Goal: Task Accomplishment & Management: Manage account settings

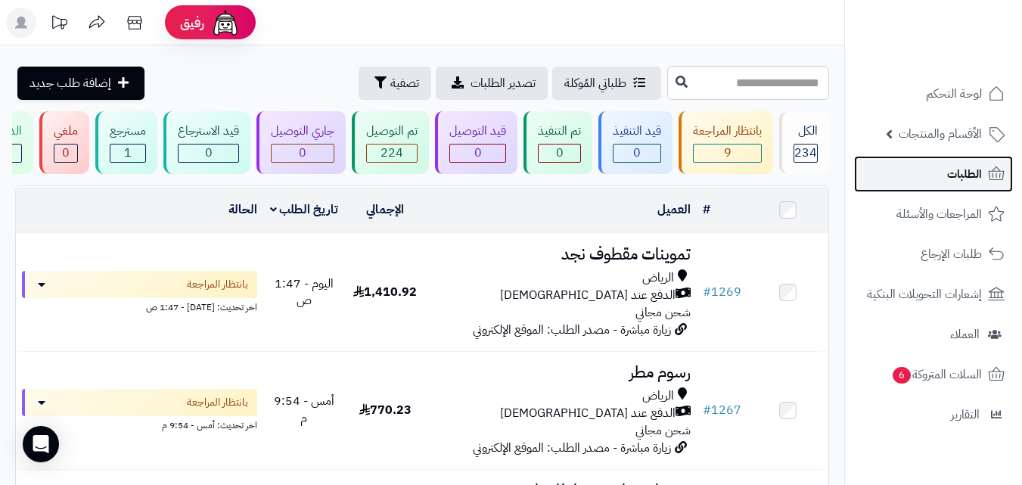
click at [955, 180] on span "الطلبات" at bounding box center [964, 173] width 35 height 21
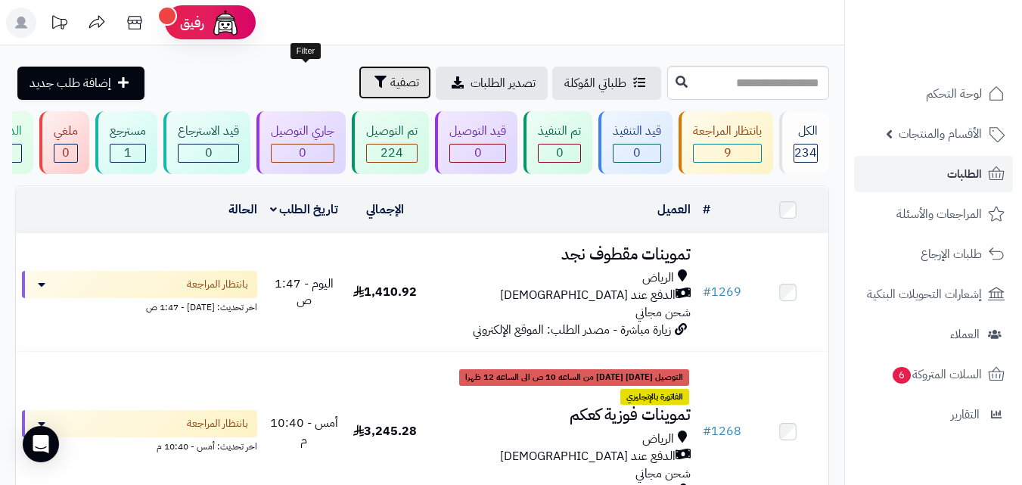
click at [390, 83] on span "تصفية" at bounding box center [404, 82] width 29 height 18
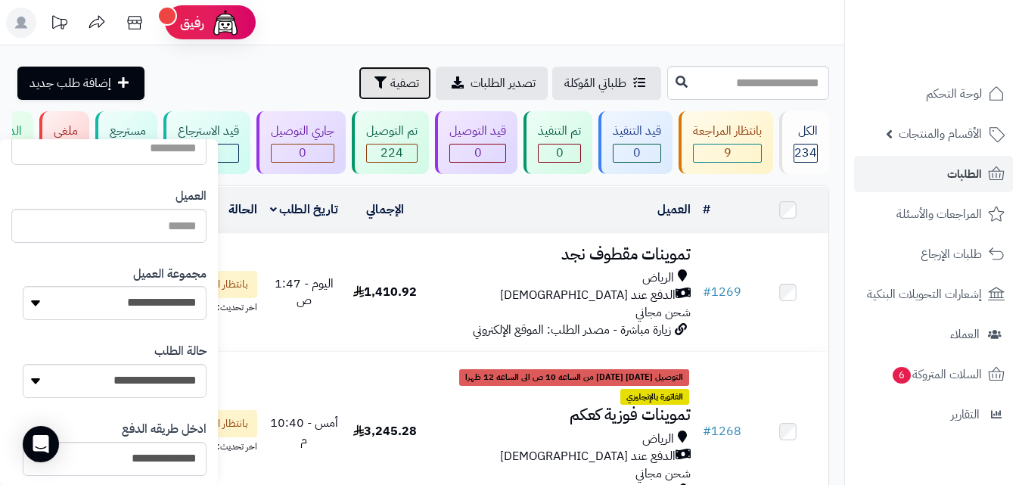
scroll to position [211, 0]
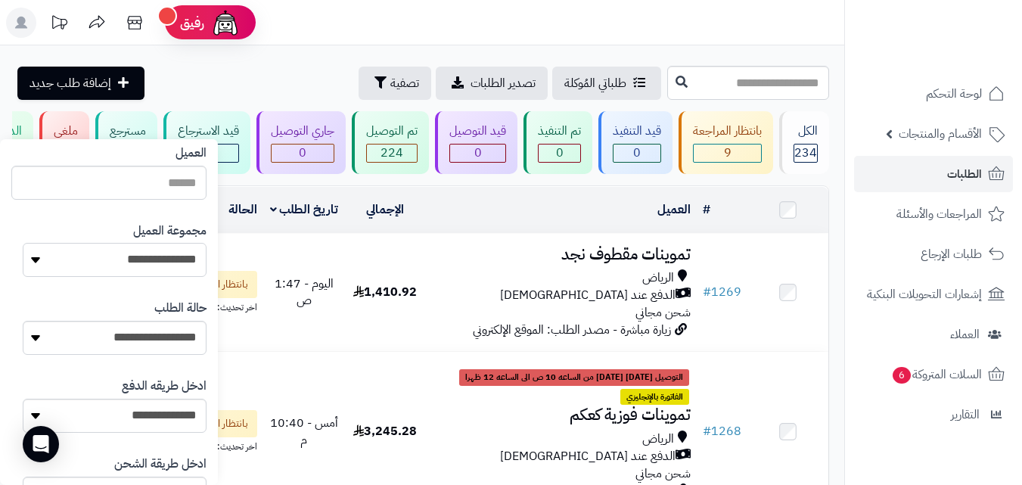
click at [87, 260] on select "**********" at bounding box center [115, 260] width 184 height 34
select select "*"
click at [23, 243] on select "**********" at bounding box center [115, 260] width 184 height 34
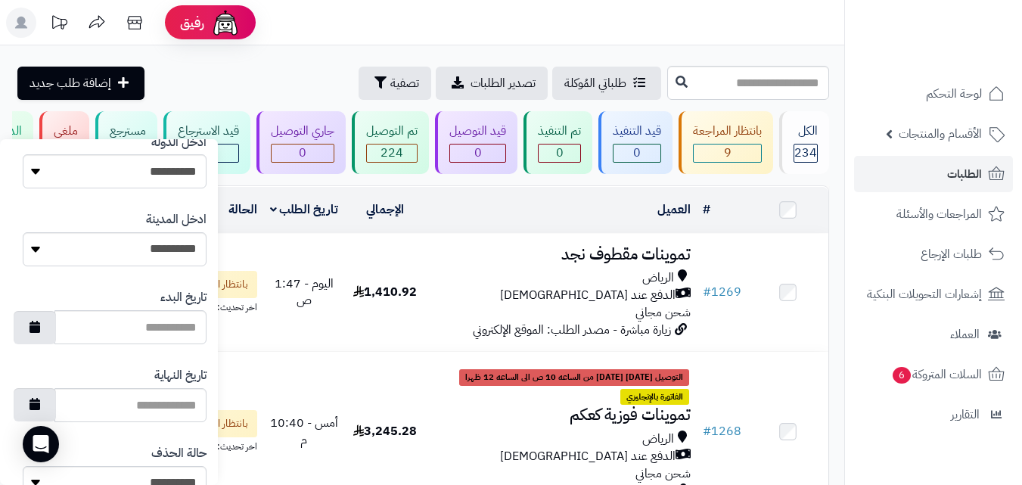
scroll to position [873, 0]
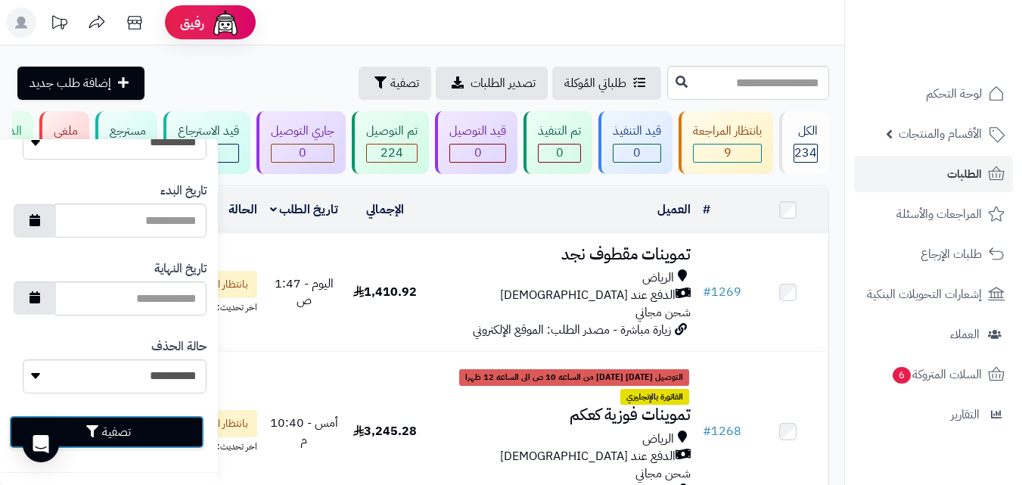
click at [118, 440] on button "تصفية" at bounding box center [106, 431] width 195 height 33
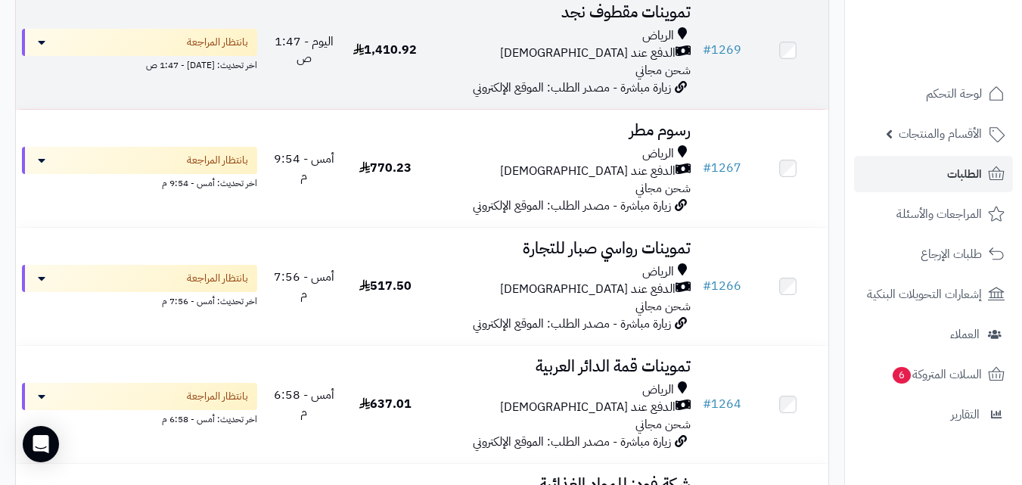
scroll to position [212, 0]
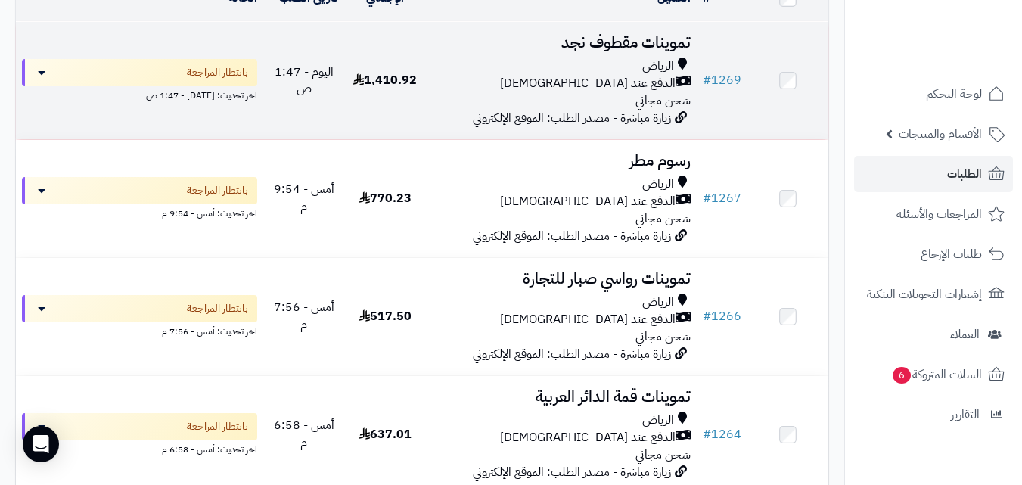
click at [507, 110] on div "الرياض الدفع عند الاستلام شحن مجاني" at bounding box center [561, 83] width 259 height 52
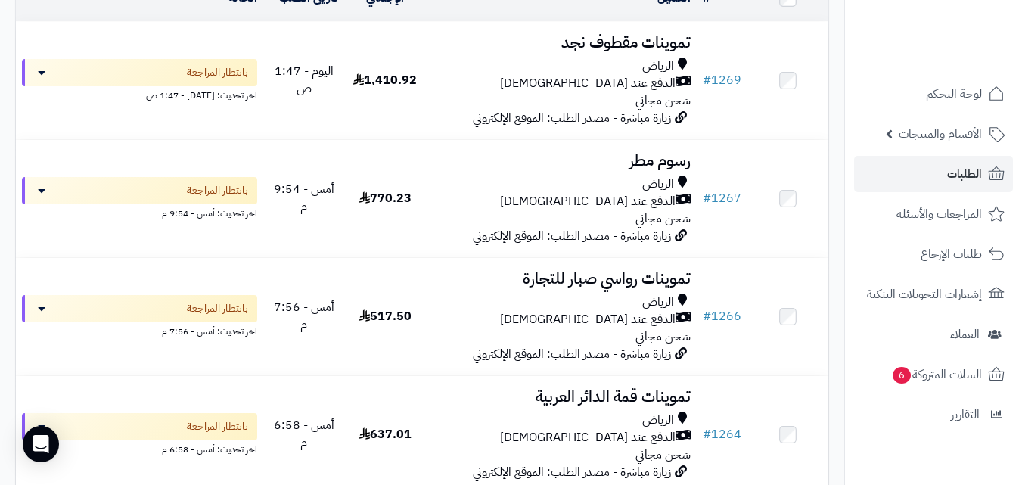
scroll to position [182, 0]
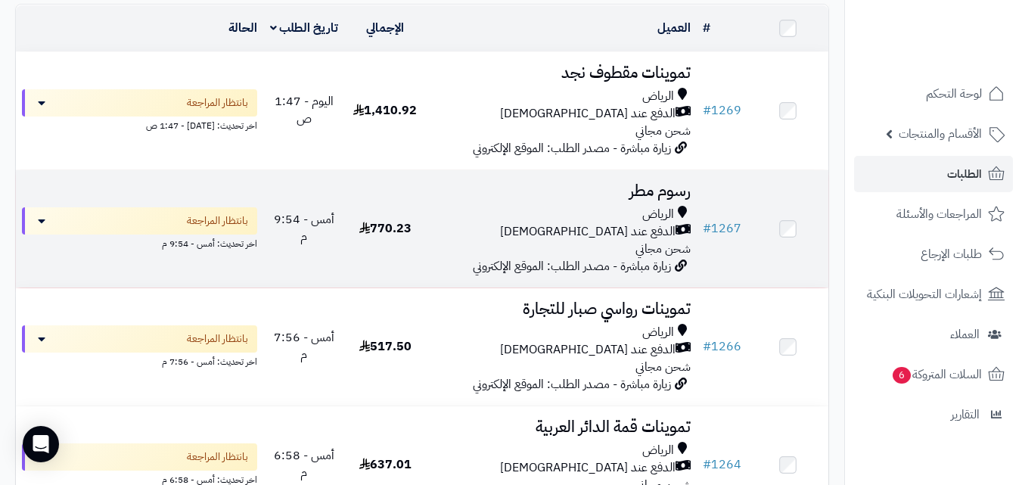
click at [559, 255] on div "الرياض الدفع عند الاستلام شحن مجاني" at bounding box center [561, 232] width 259 height 52
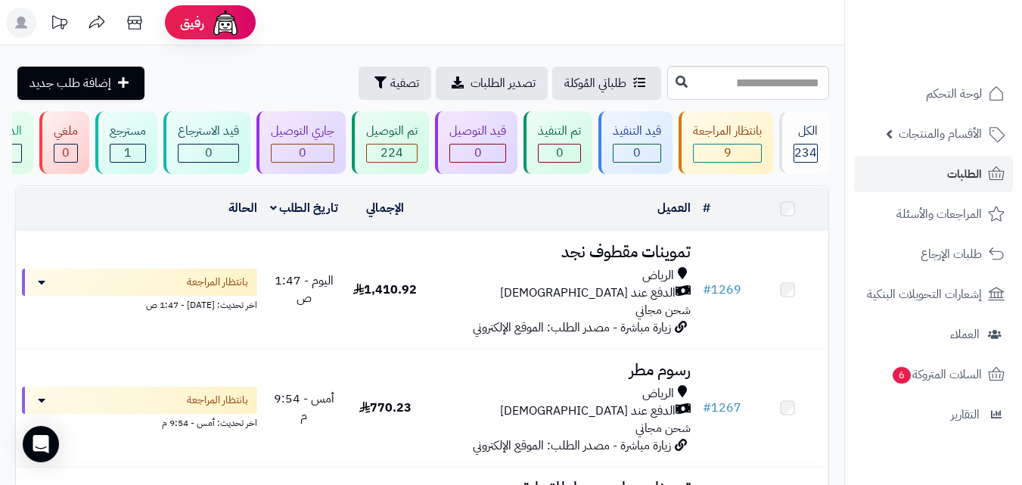
scroll to position [182, 0]
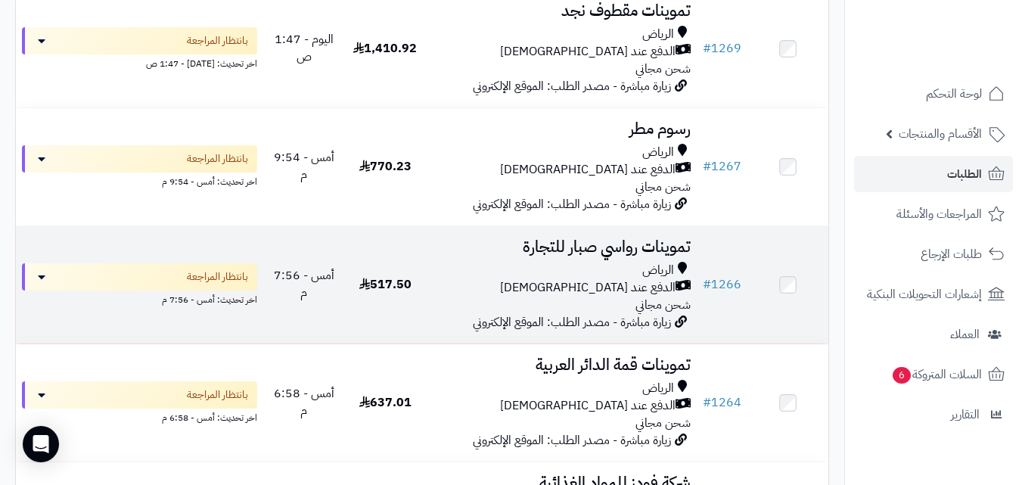
scroll to position [242, 0]
click at [426, 279] on td "517.50" at bounding box center [385, 286] width 81 height 117
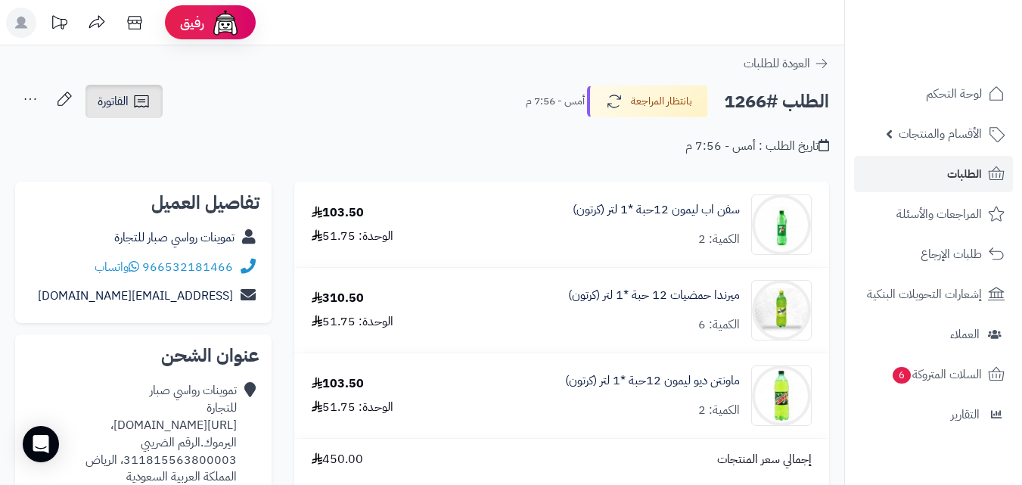
click at [154, 104] on link "الفاتورة" at bounding box center [123, 101] width 77 height 33
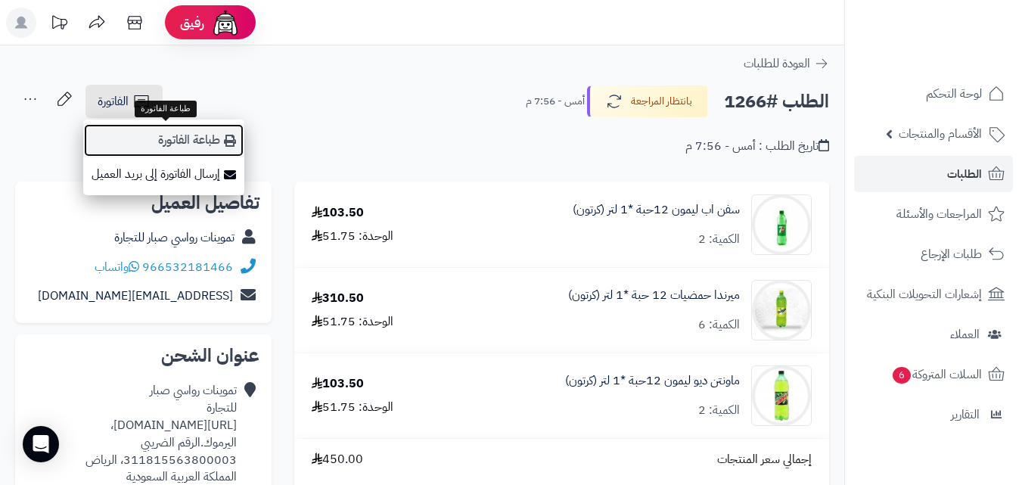
click at [162, 143] on link "طباعة الفاتورة" at bounding box center [163, 140] width 161 height 34
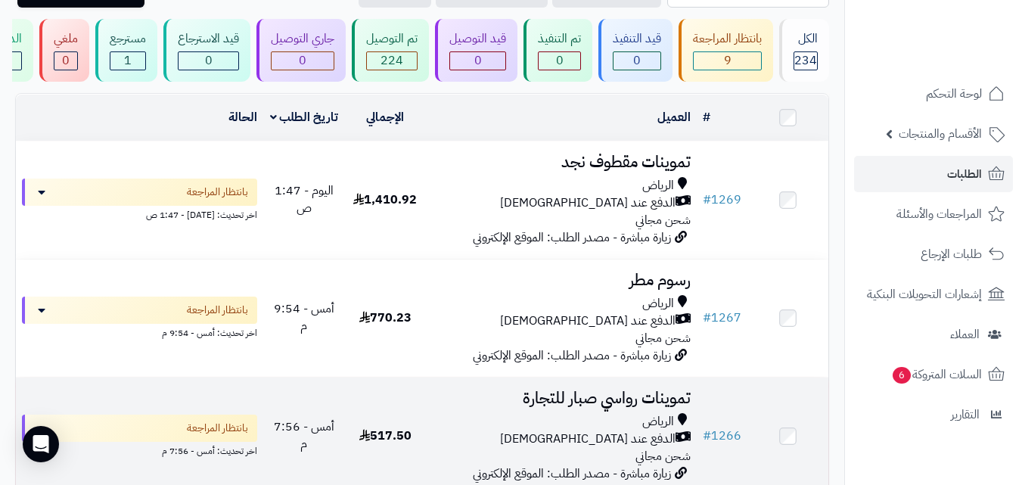
scroll to position [91, 0]
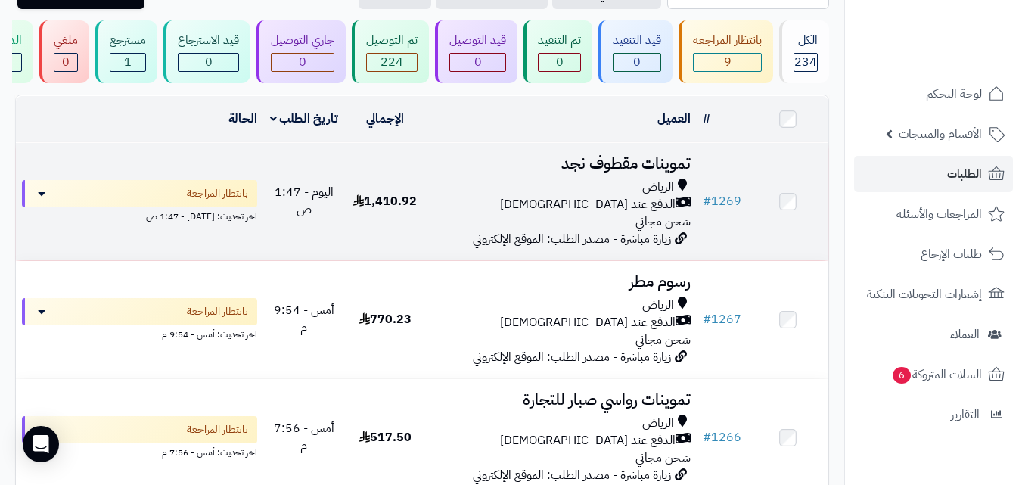
click at [489, 231] on div "الرياض الدفع عند الاستلام شحن مجاني" at bounding box center [561, 205] width 259 height 52
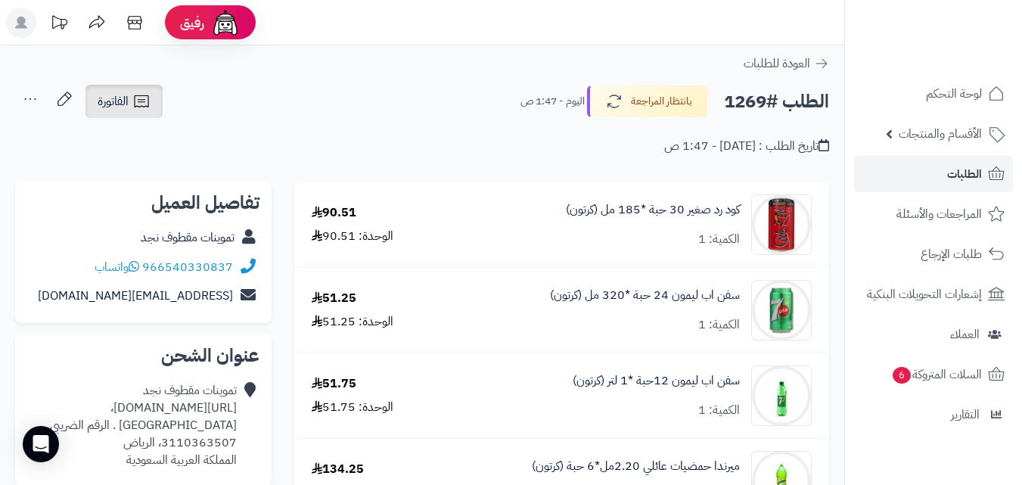
drag, startPoint x: 125, startPoint y: 101, endPoint x: 125, endPoint y: 110, distance: 9.1
click at [126, 101] on span "الفاتورة" at bounding box center [113, 101] width 31 height 18
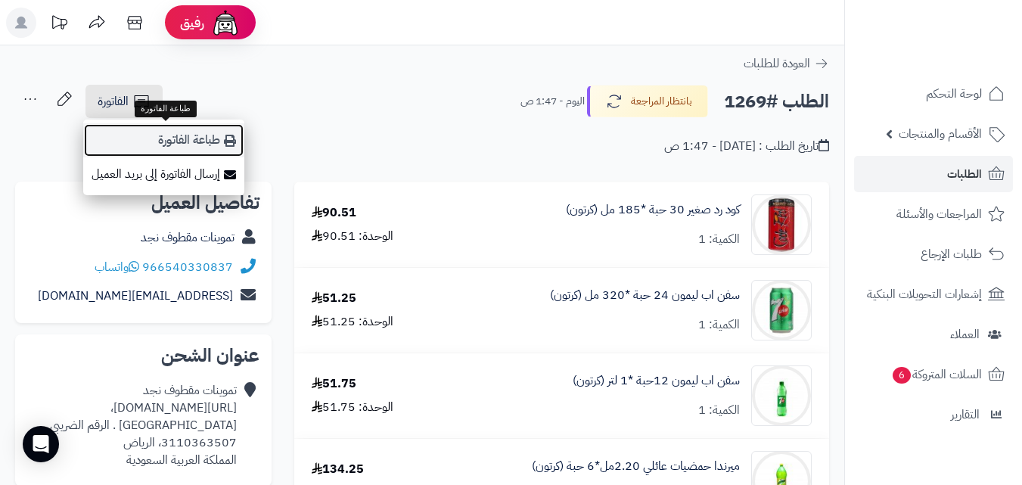
click at [145, 137] on link "طباعة الفاتورة" at bounding box center [163, 140] width 161 height 34
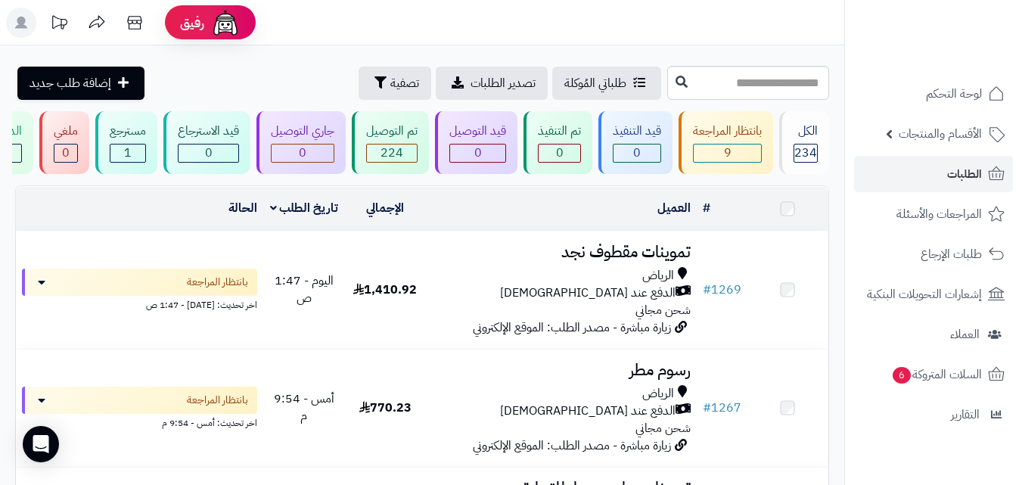
scroll to position [91, 0]
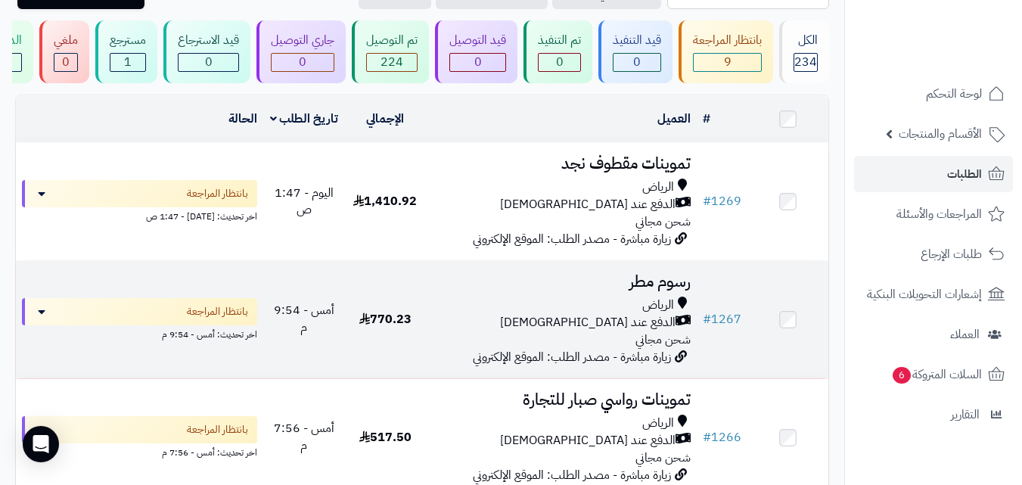
click at [477, 303] on td "رسوم مطر الرياض الدفع عند الاستلام شحن مجاني زيارة مباشرة - مصدر الطلب: الموقع …" at bounding box center [561, 319] width 271 height 117
click at [351, 328] on td "770.23" at bounding box center [385, 319] width 81 height 117
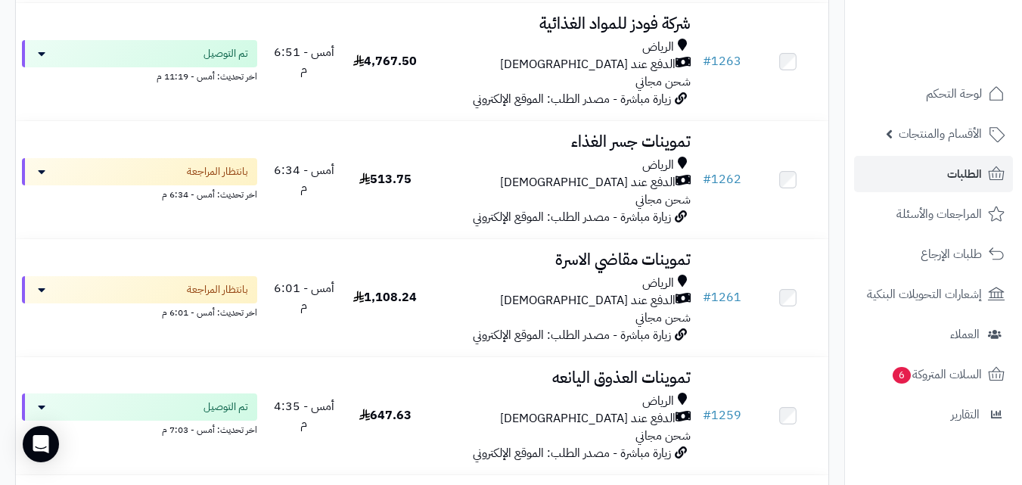
scroll to position [751, 0]
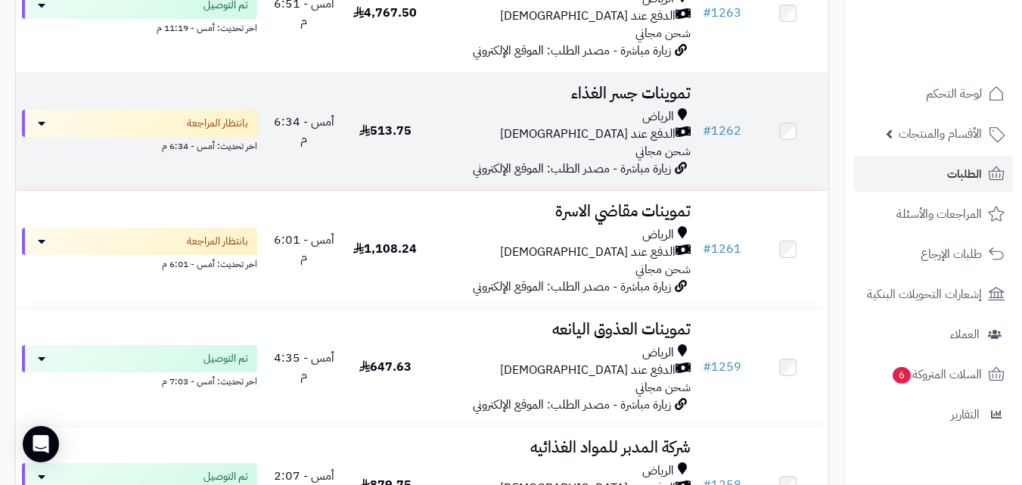
click at [436, 114] on td "تموينات جسر الغذاء الرياض الدفع عند الاستلام شحن مجاني زيارة مباشرة - مصدر الطل…" at bounding box center [561, 131] width 271 height 117
click at [349, 163] on td "513.75" at bounding box center [385, 131] width 81 height 117
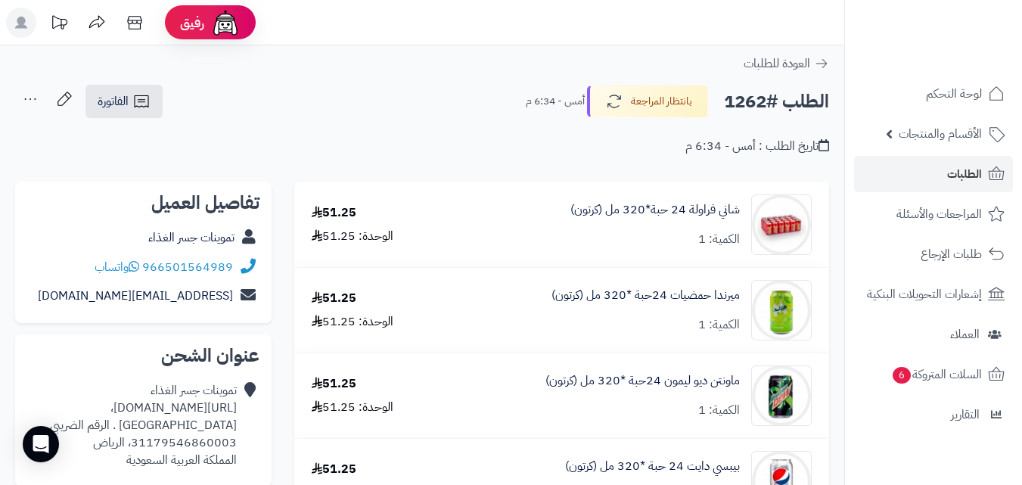
click at [112, 406] on div "تموينات جسر الغذاء https://maps.app.goo.gl/CeZMn5kyrdNYpPqA7، قرطبة . الرقم الض…" at bounding box center [132, 425] width 210 height 86
click at [113, 406] on div "تموينات جسر الغذاء https://maps.app.goo.gl/CeZMn5kyrdNYpPqA7، قرطبة . الرقم الض…" at bounding box center [132, 425] width 210 height 86
copy div "https://maps.app.goo.gl/CeZMn5kyrdNYpPqA7،"
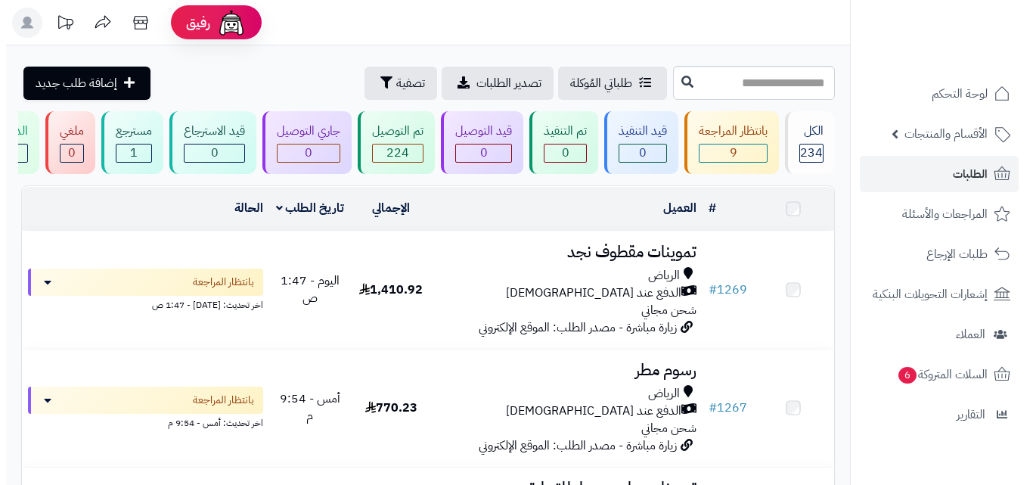
scroll to position [751, 0]
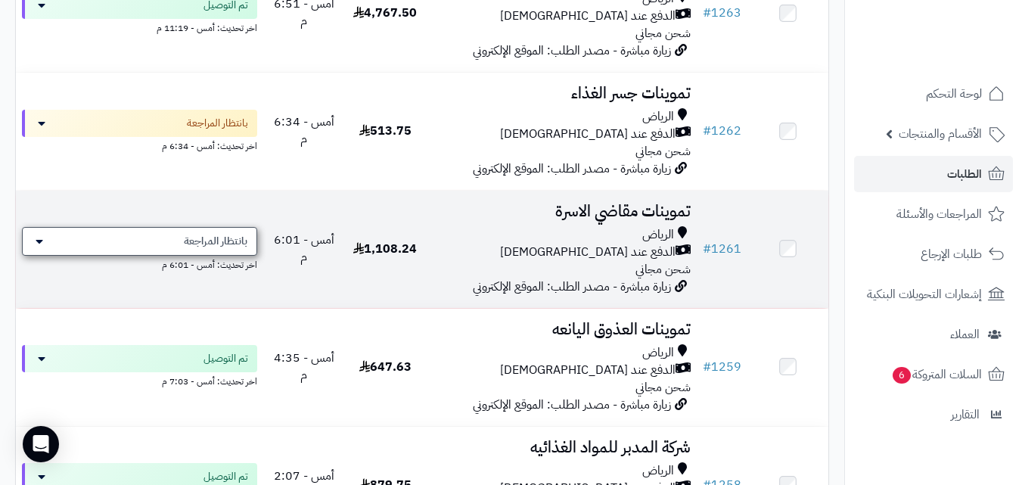
click at [186, 249] on span "بانتظار المراجعة" at bounding box center [216, 241] width 64 height 15
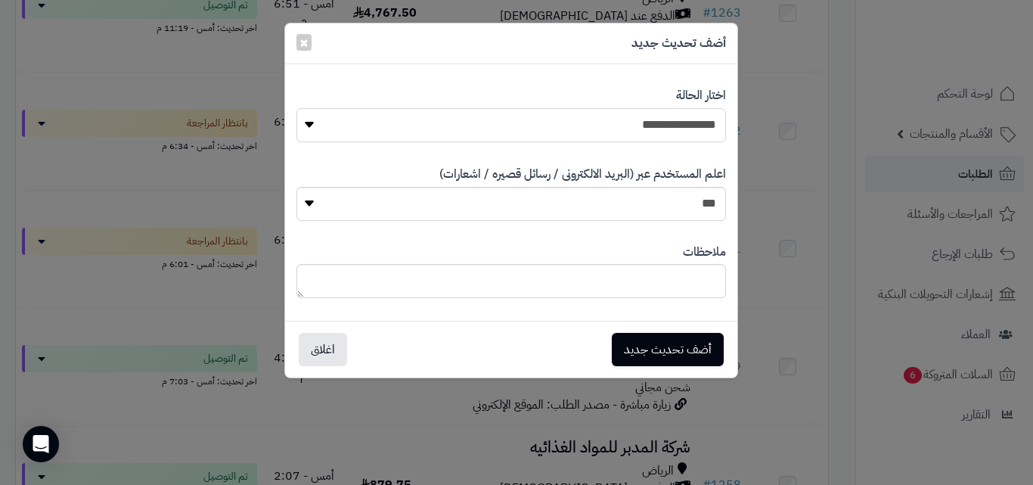
click at [529, 123] on select "**********" at bounding box center [512, 125] width 430 height 34
select select "**"
click at [297, 108] on select "**********" at bounding box center [512, 125] width 430 height 34
click at [654, 346] on button "أضف تحديث جديد" at bounding box center [668, 348] width 112 height 33
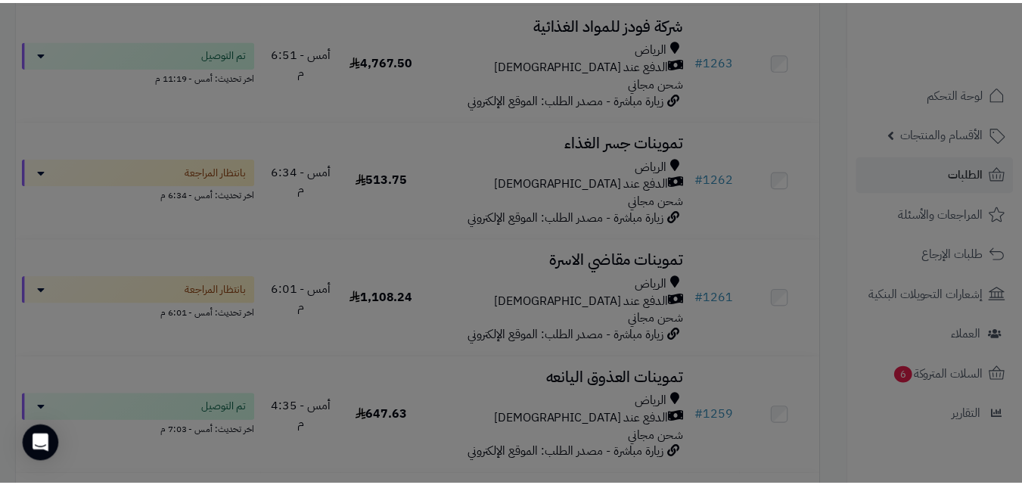
scroll to position [800, 0]
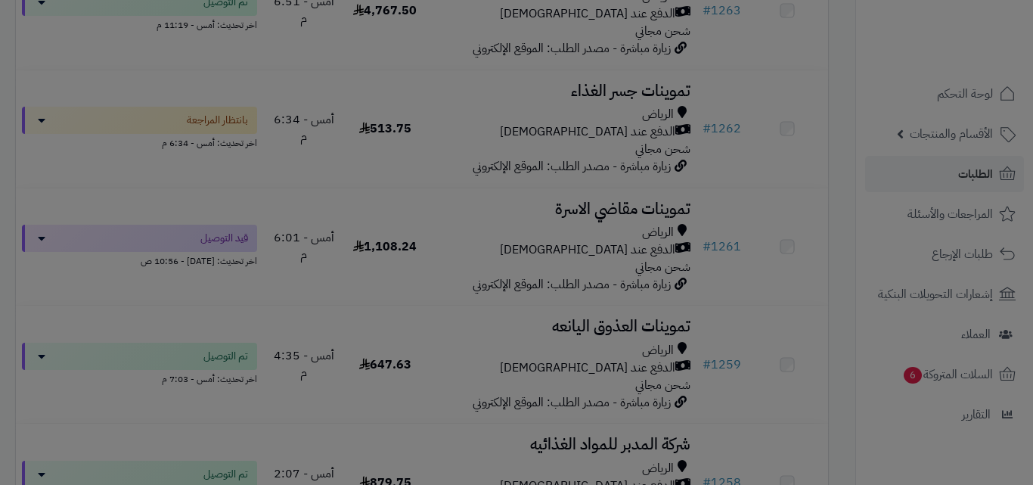
scroll to position [751, 0]
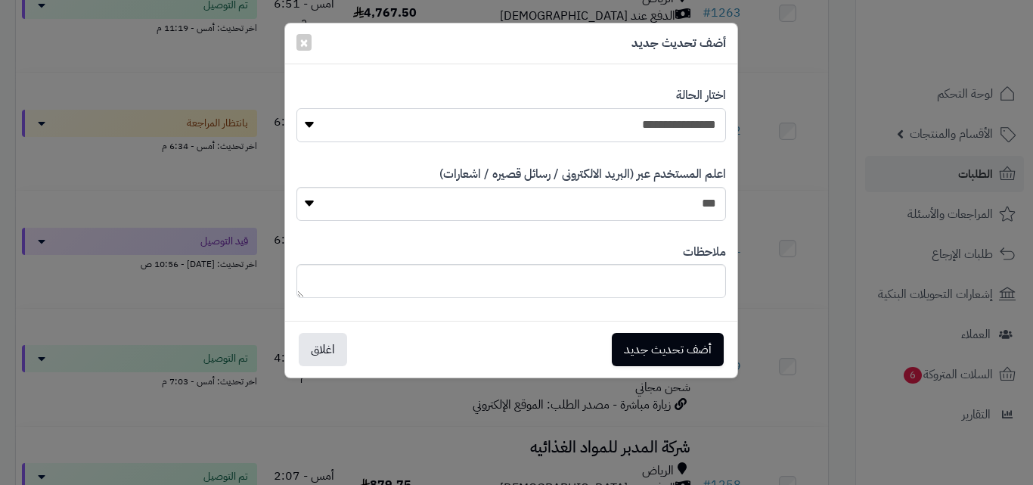
click at [591, 130] on select "**********" at bounding box center [512, 125] width 430 height 34
select select "**"
click at [297, 108] on select "**********" at bounding box center [512, 125] width 430 height 34
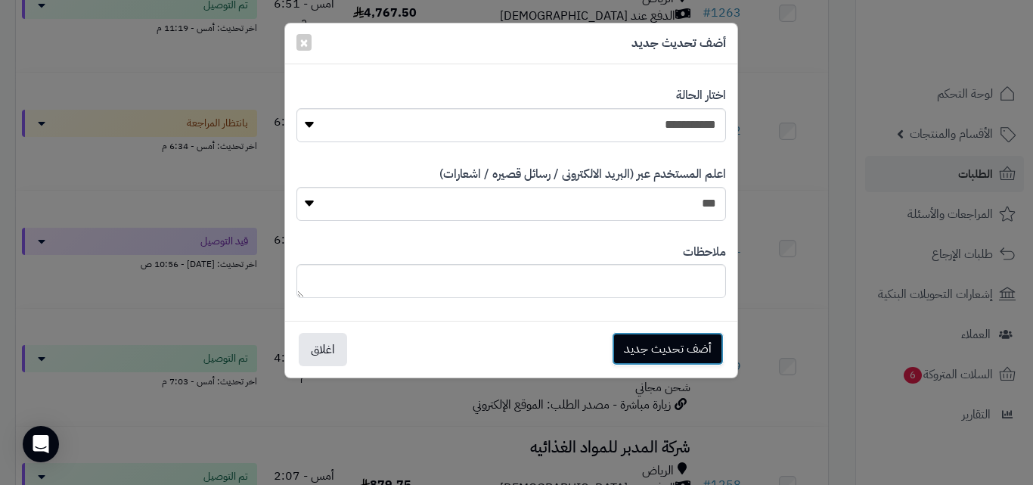
click at [686, 341] on button "أضف تحديث جديد" at bounding box center [668, 348] width 112 height 33
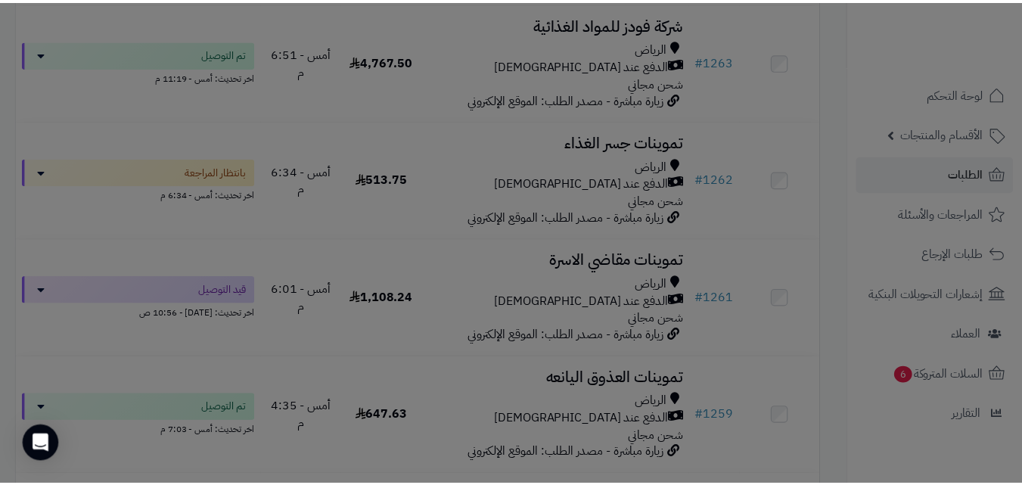
scroll to position [800, 0]
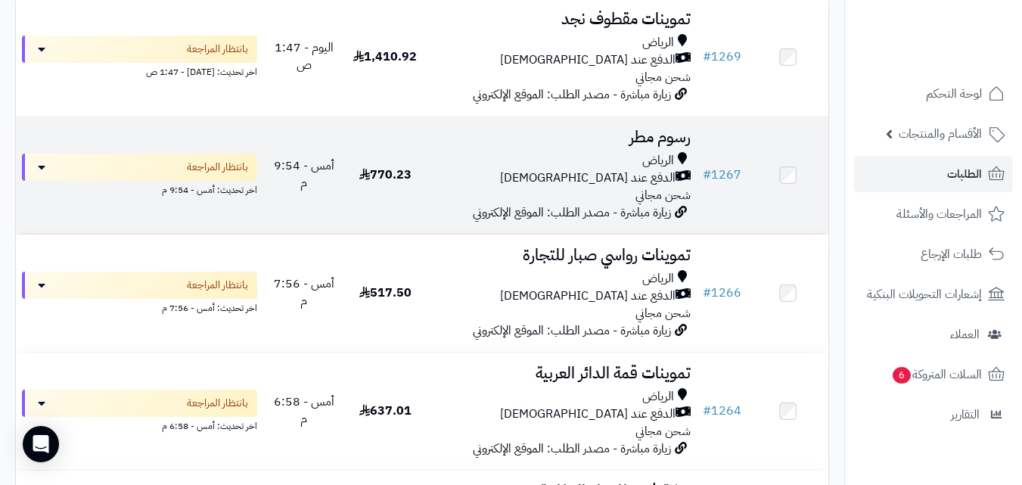
scroll to position [237, 0]
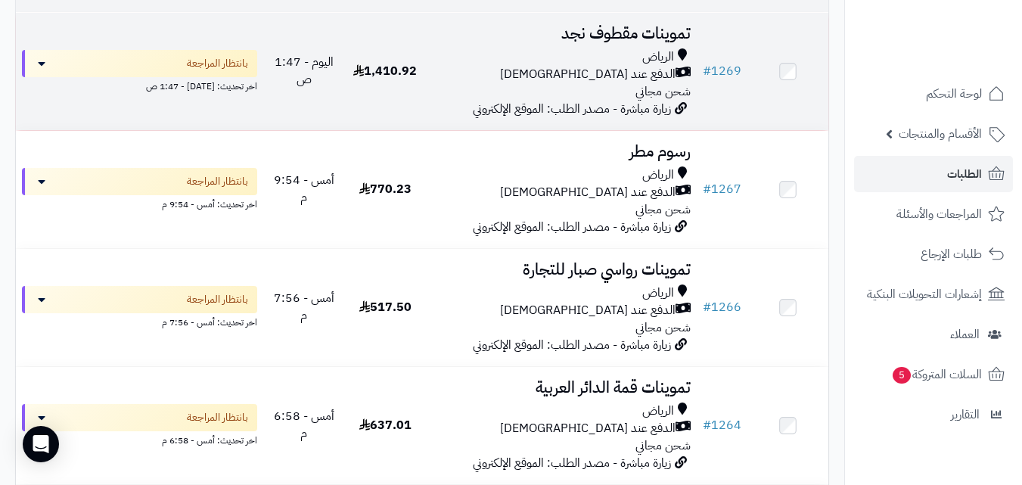
scroll to position [221, 0]
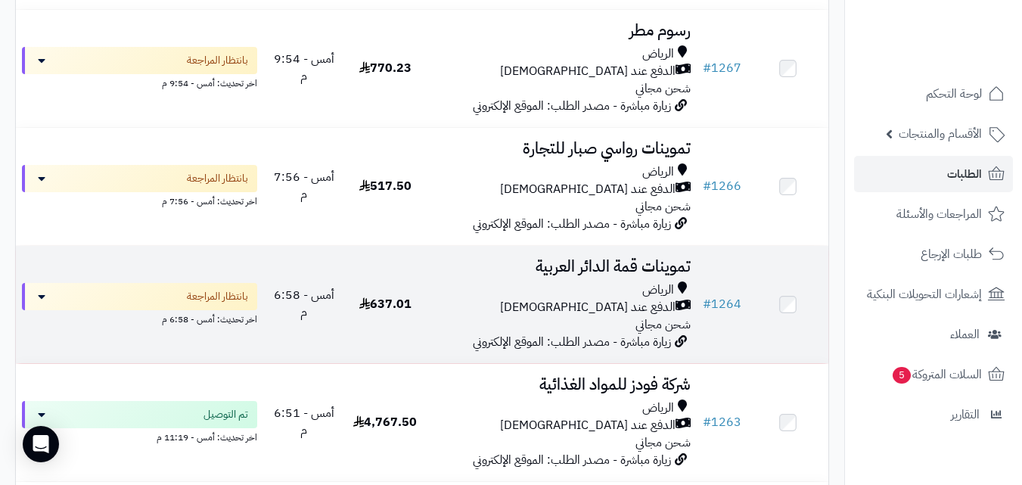
scroll to position [266, 0]
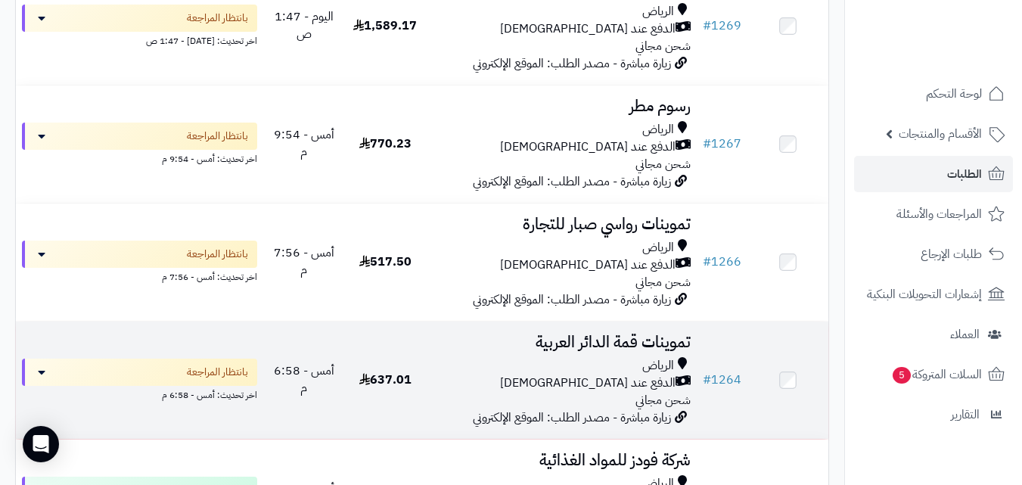
click at [547, 351] on h3 "تموينات قمة الدائر العربية" at bounding box center [561, 342] width 259 height 17
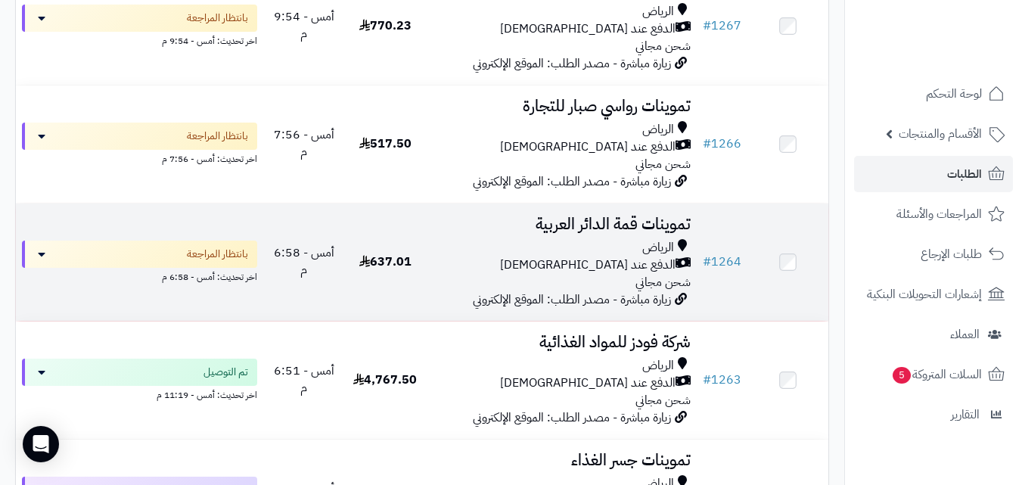
scroll to position [357, 0]
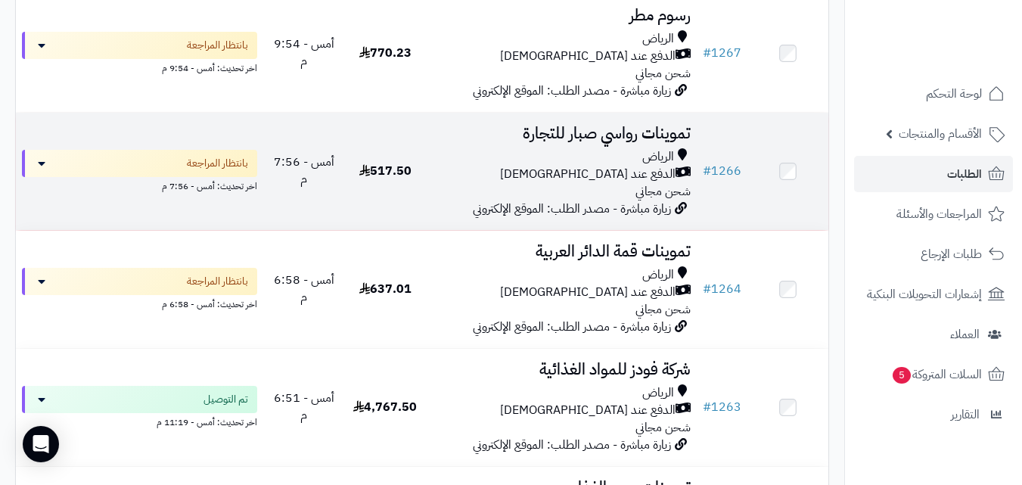
click at [509, 183] on div "الدفع عند [DEMOGRAPHIC_DATA]" at bounding box center [561, 174] width 259 height 17
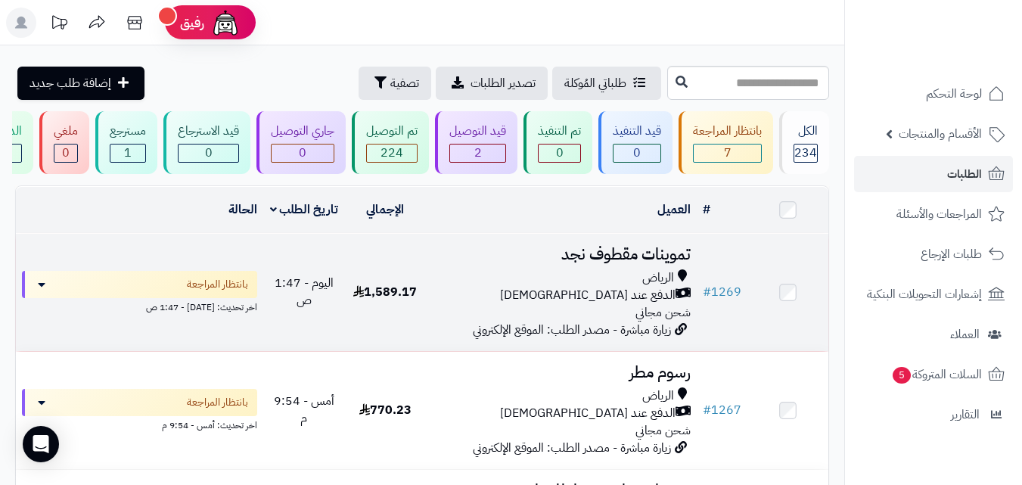
click at [415, 277] on td "1,589.17" at bounding box center [385, 292] width 81 height 117
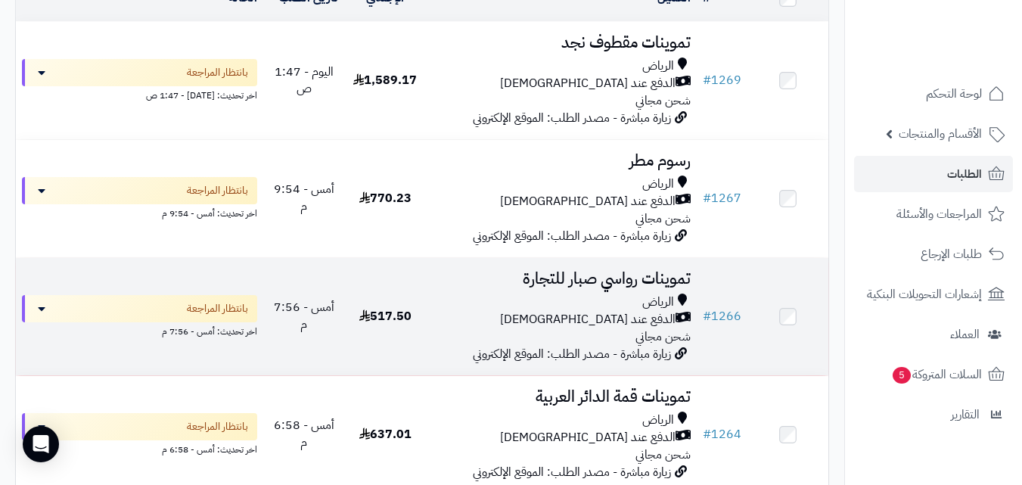
scroll to position [182, 0]
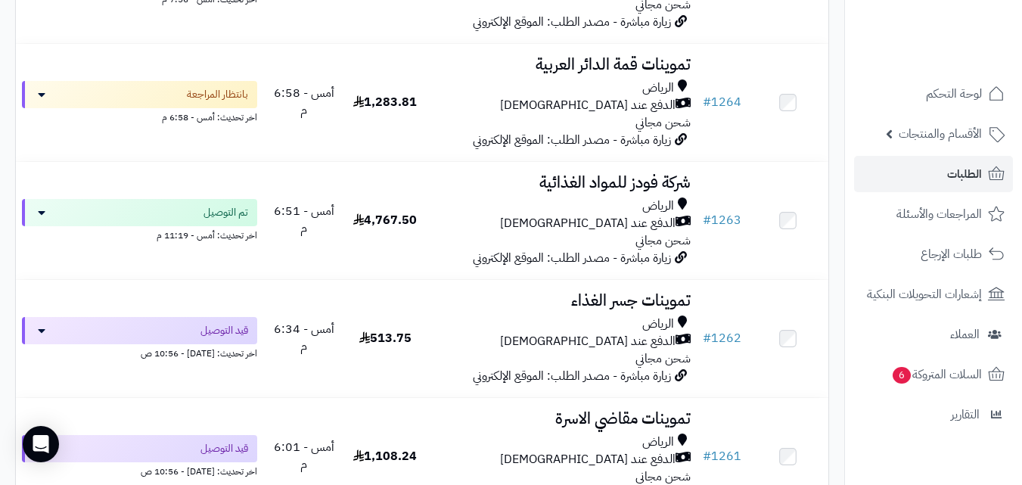
scroll to position [483, 0]
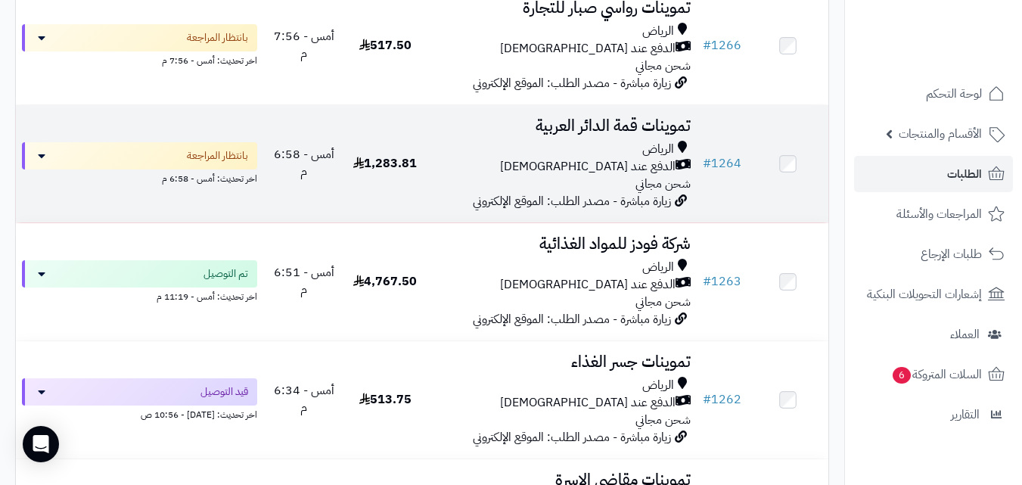
click at [523, 170] on div "الدفع عند [DEMOGRAPHIC_DATA]" at bounding box center [561, 166] width 259 height 17
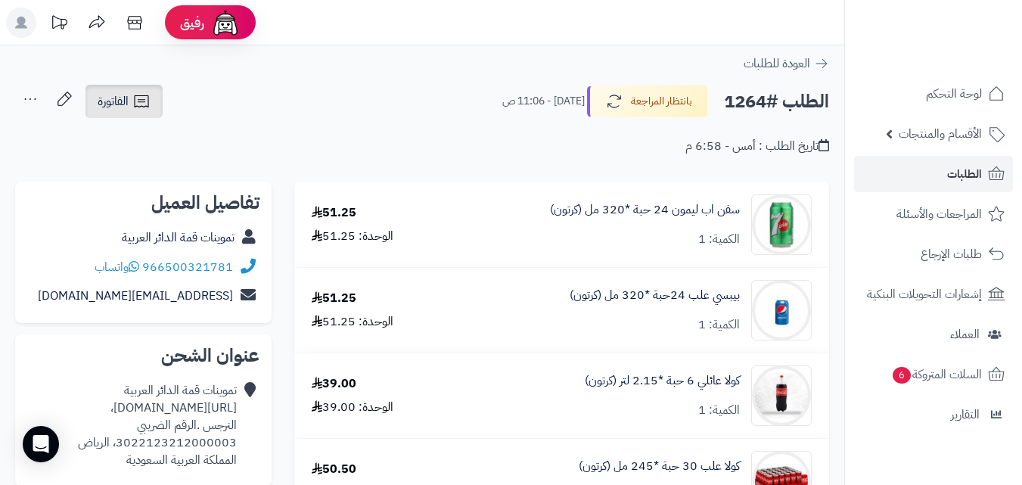
click at [136, 106] on icon at bounding box center [141, 101] width 18 height 18
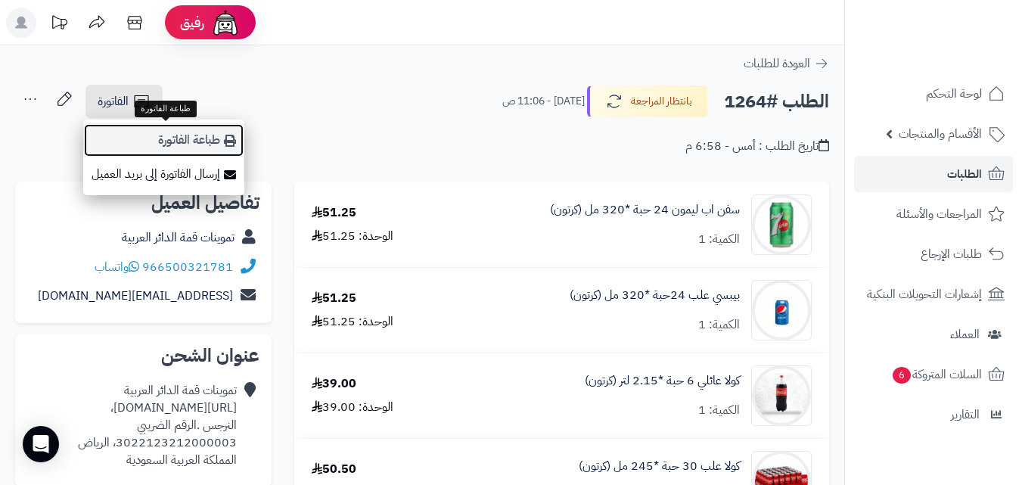
click at [164, 131] on link "طباعة الفاتورة" at bounding box center [163, 140] width 161 height 34
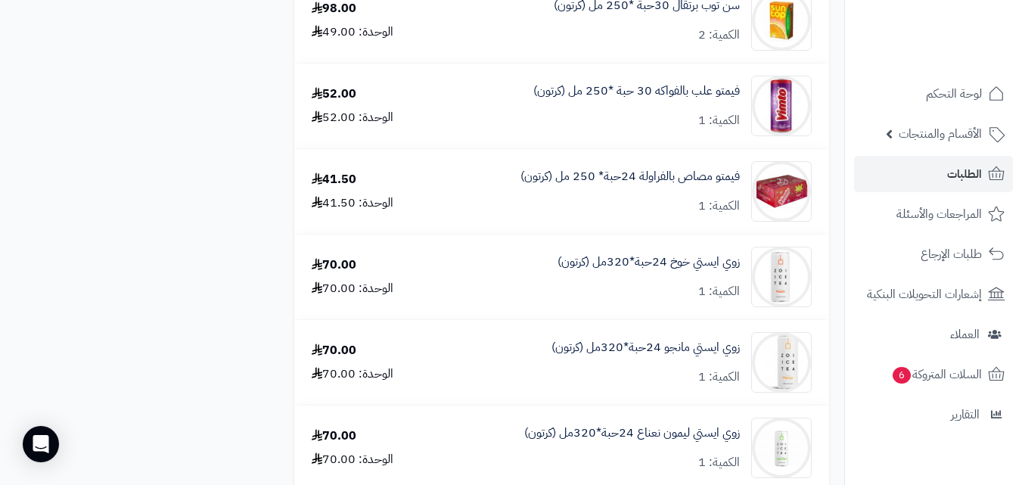
scroll to position [1405, 0]
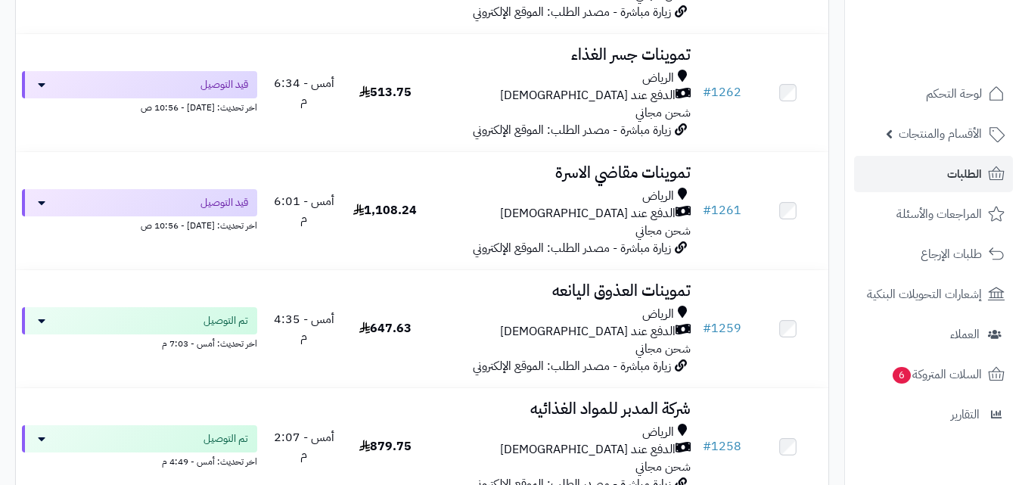
scroll to position [810, 0]
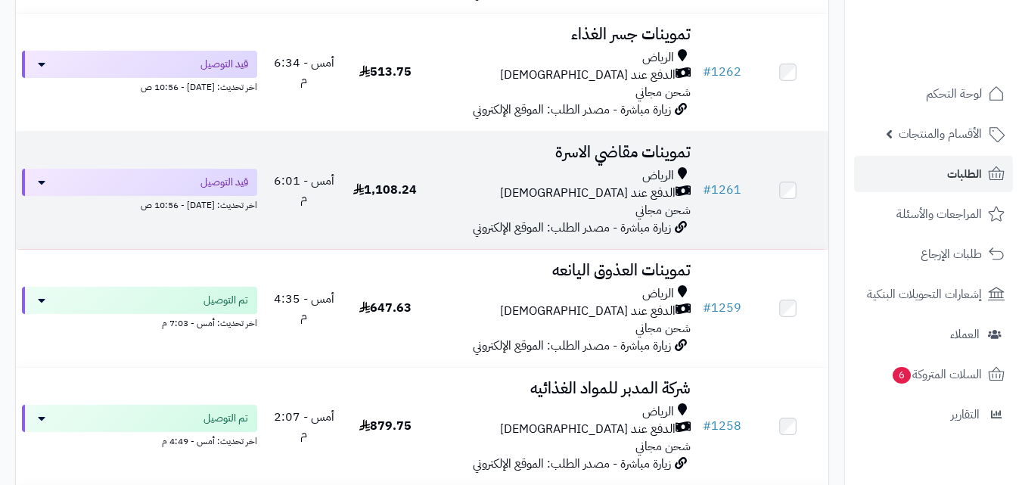
click at [560, 195] on div "الدفع عند [DEMOGRAPHIC_DATA]" at bounding box center [561, 193] width 259 height 17
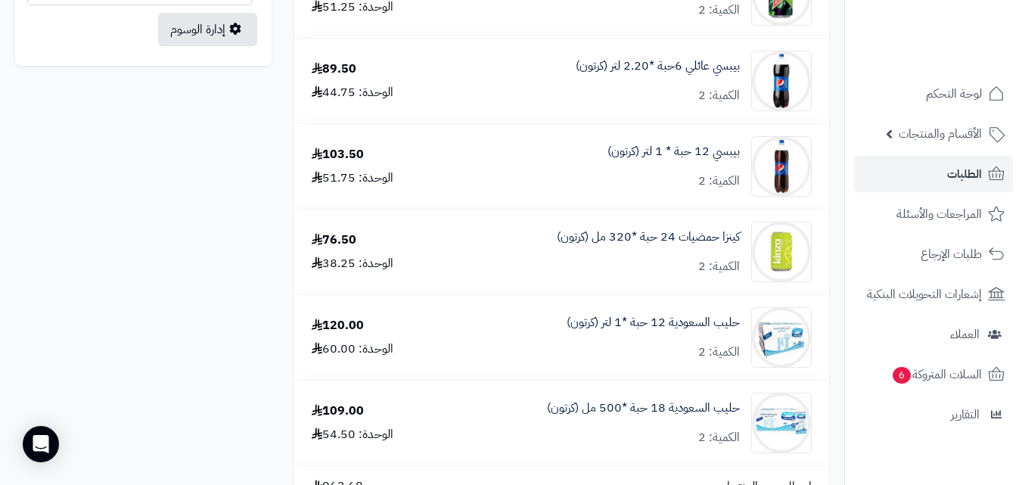
scroll to position [908, 0]
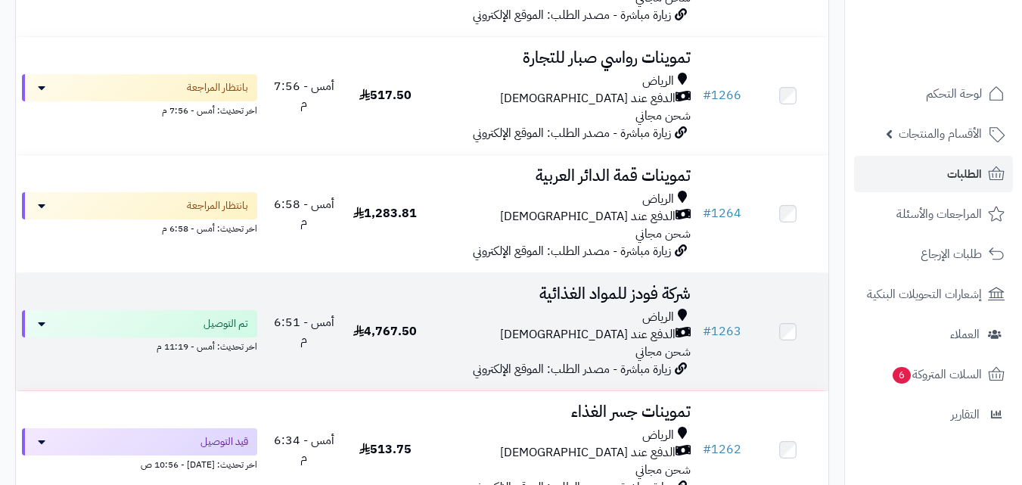
scroll to position [431, 0]
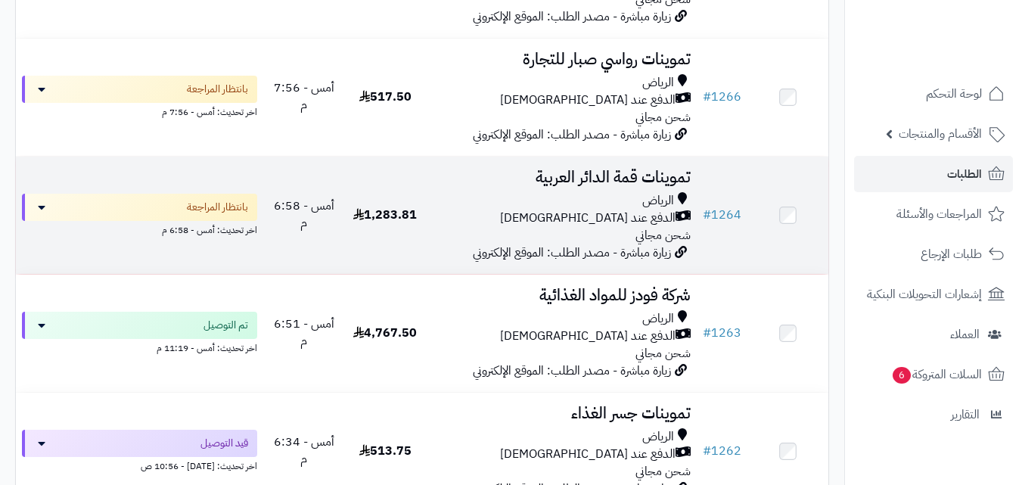
click at [598, 227] on span "الدفع عند [DEMOGRAPHIC_DATA]" at bounding box center [587, 218] width 175 height 17
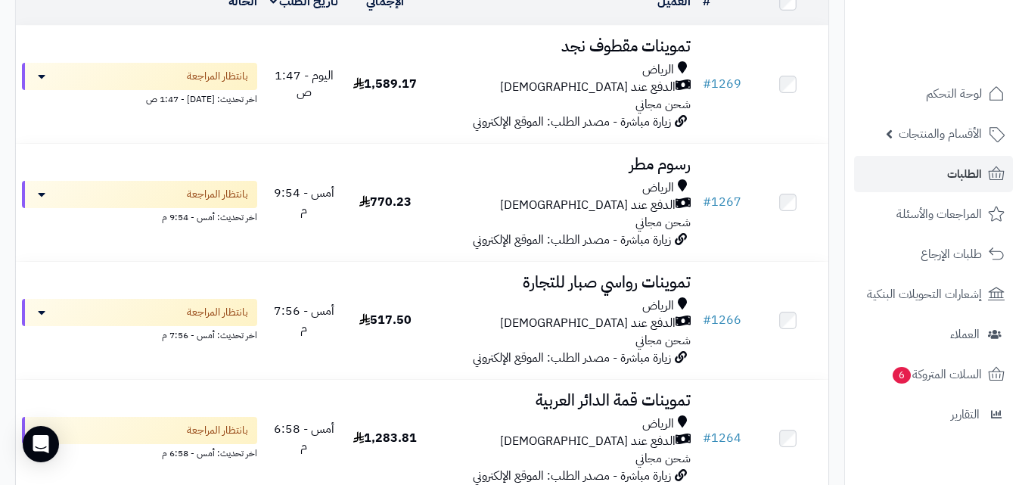
scroll to position [249, 0]
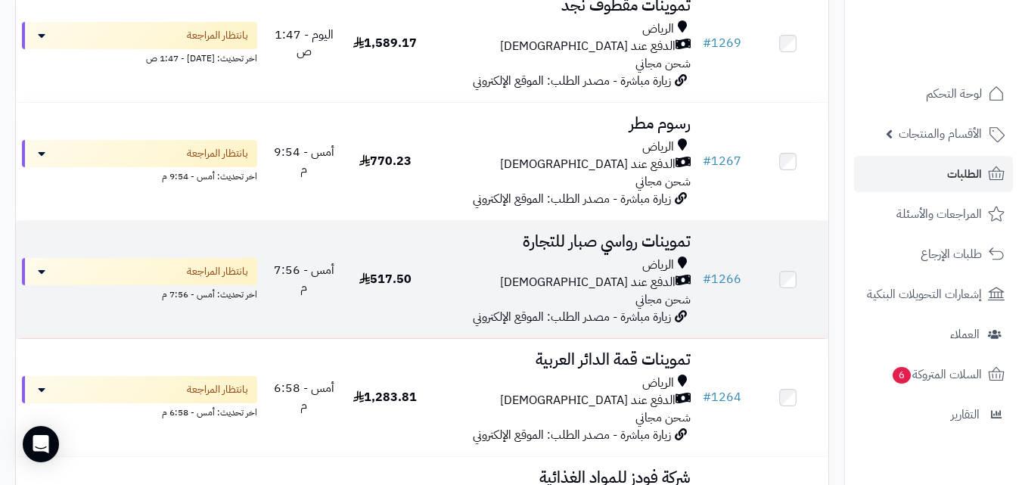
click at [499, 266] on div "الرياض" at bounding box center [561, 264] width 259 height 17
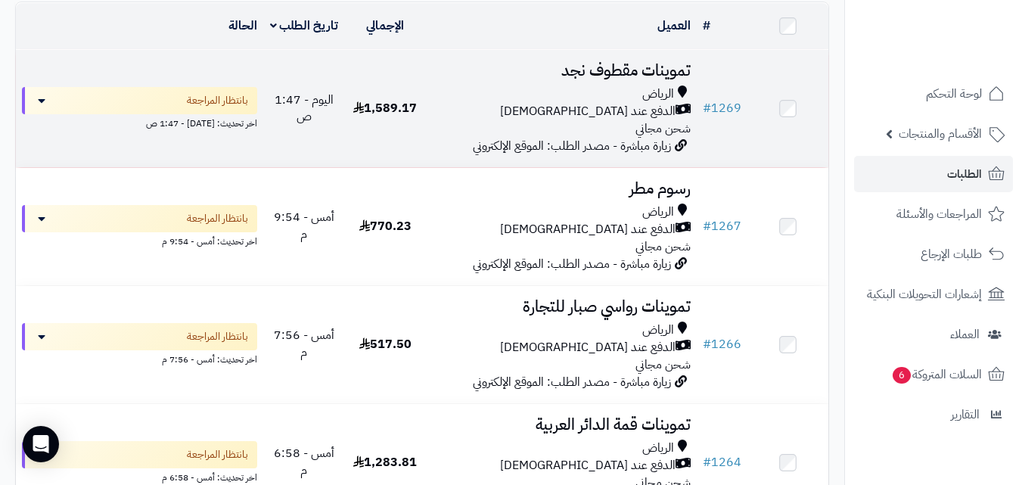
scroll to position [163, 0]
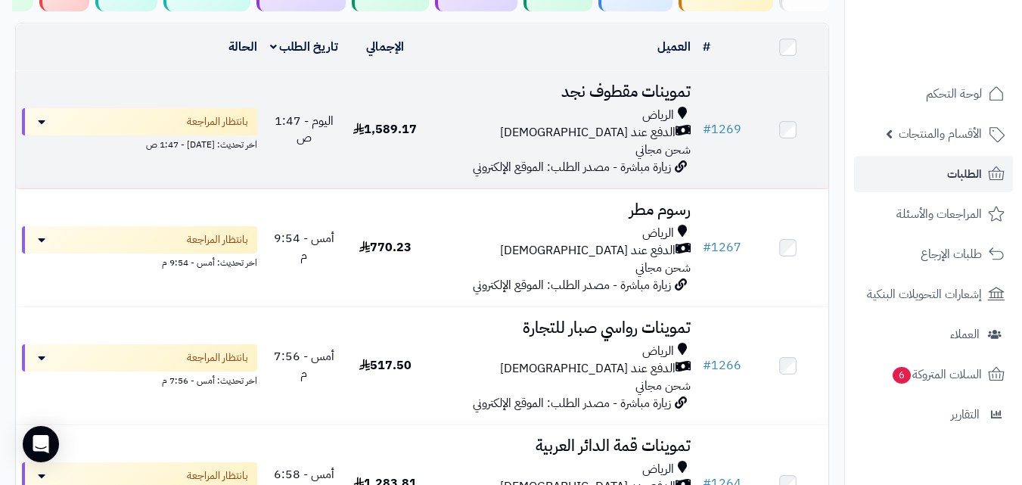
click at [457, 124] on div "الرياض" at bounding box center [561, 115] width 259 height 17
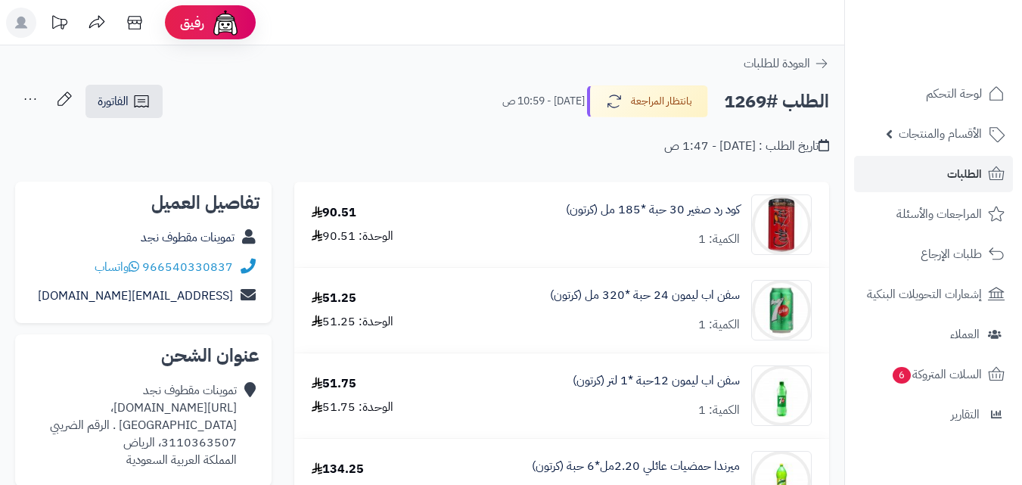
click at [131, 88] on link "الفاتورة" at bounding box center [123, 101] width 77 height 33
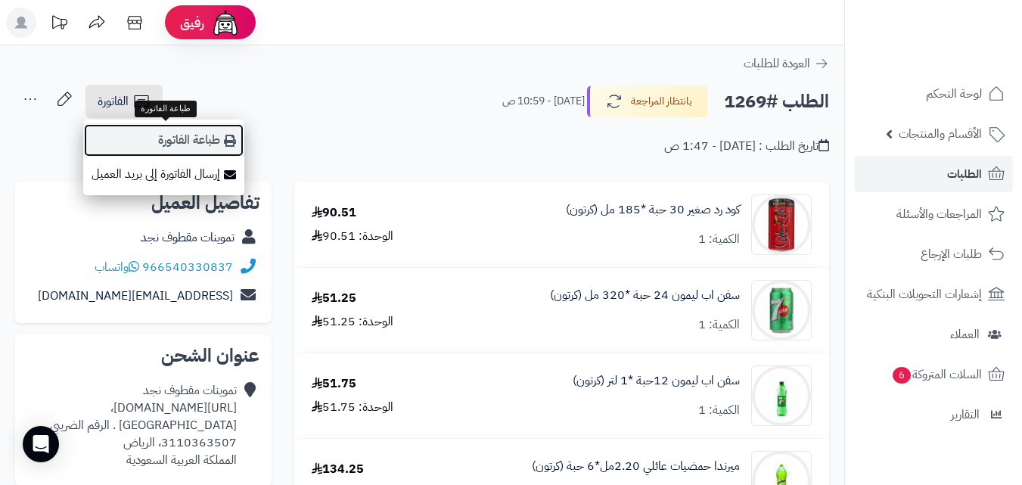
click at [153, 141] on link "طباعة الفاتورة" at bounding box center [163, 140] width 161 height 34
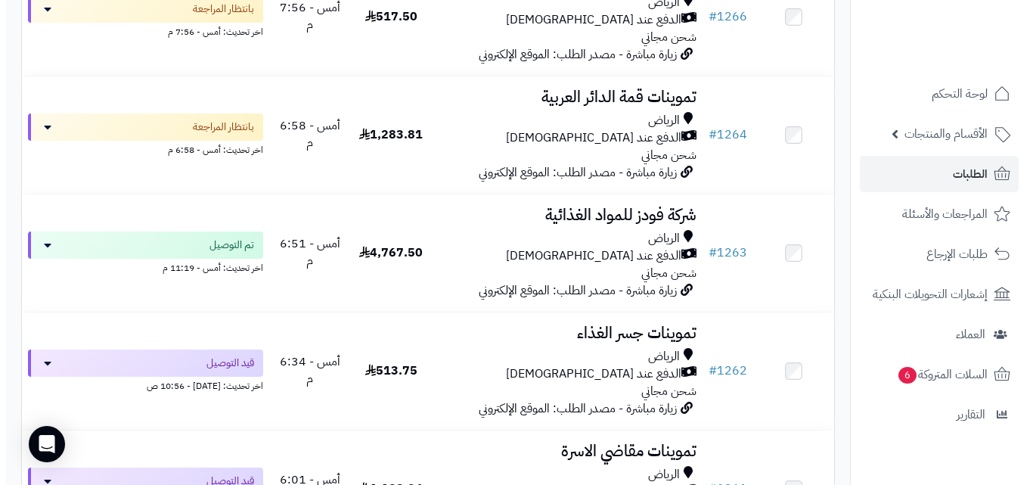
scroll to position [737, 0]
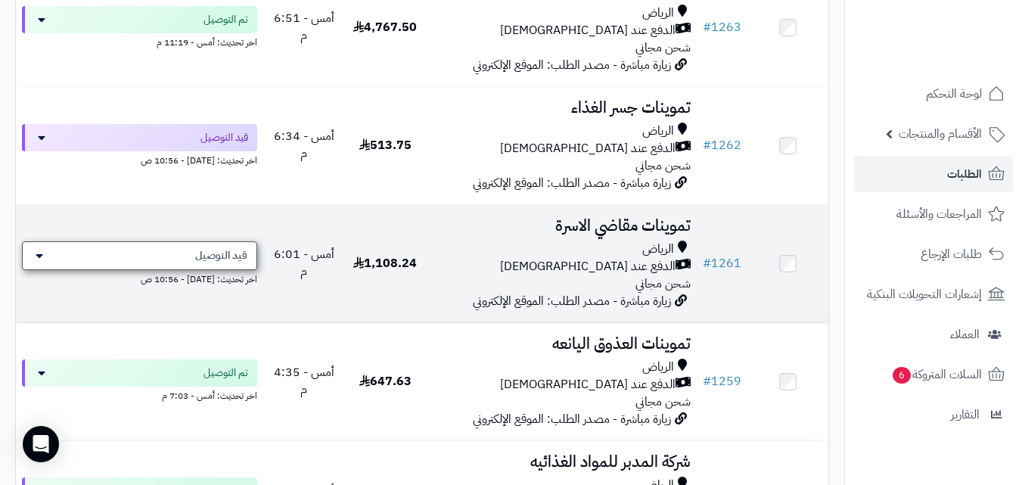
click at [253, 266] on div "قيد التوصيل" at bounding box center [139, 255] width 235 height 29
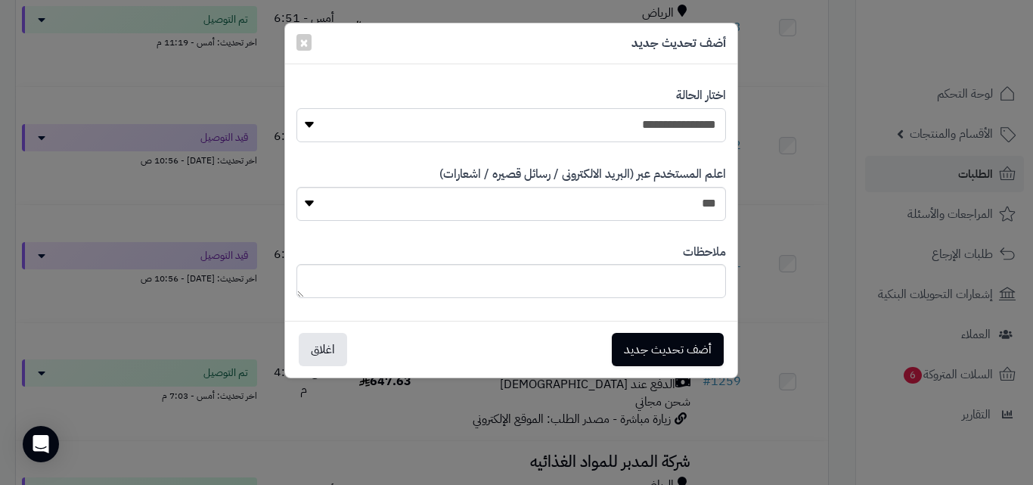
click at [511, 122] on select "**********" at bounding box center [512, 125] width 430 height 34
select select "**"
click at [297, 108] on select "**********" at bounding box center [512, 125] width 430 height 34
click at [635, 346] on button "أضف تحديث جديد" at bounding box center [668, 349] width 112 height 33
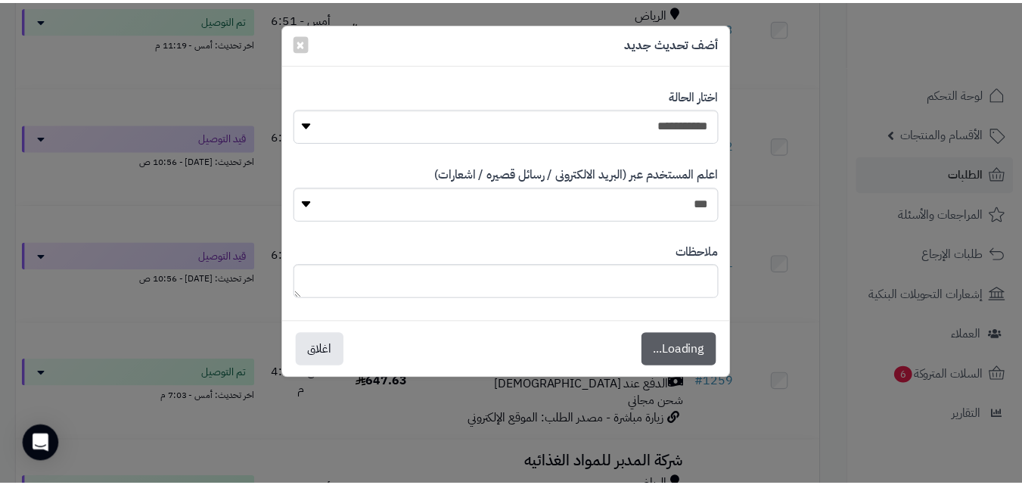
scroll to position [786, 0]
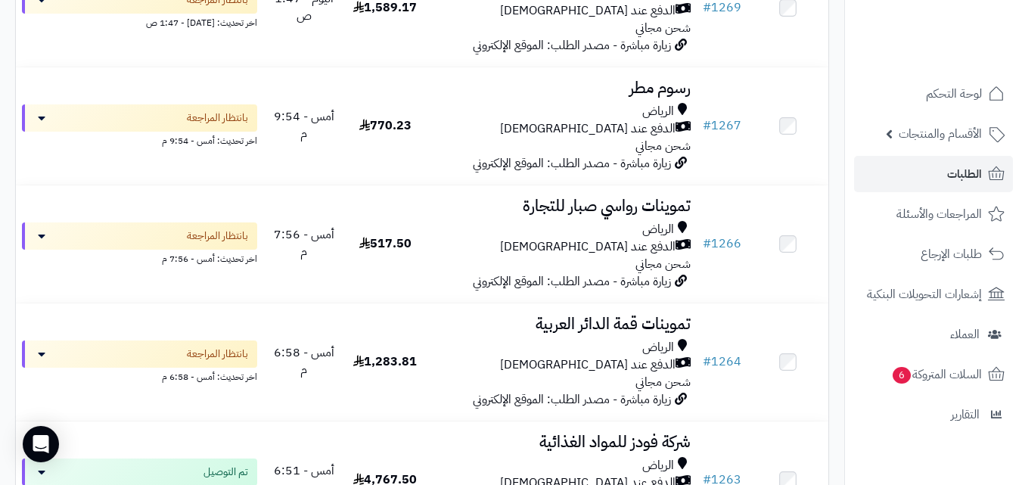
scroll to position [284, 0]
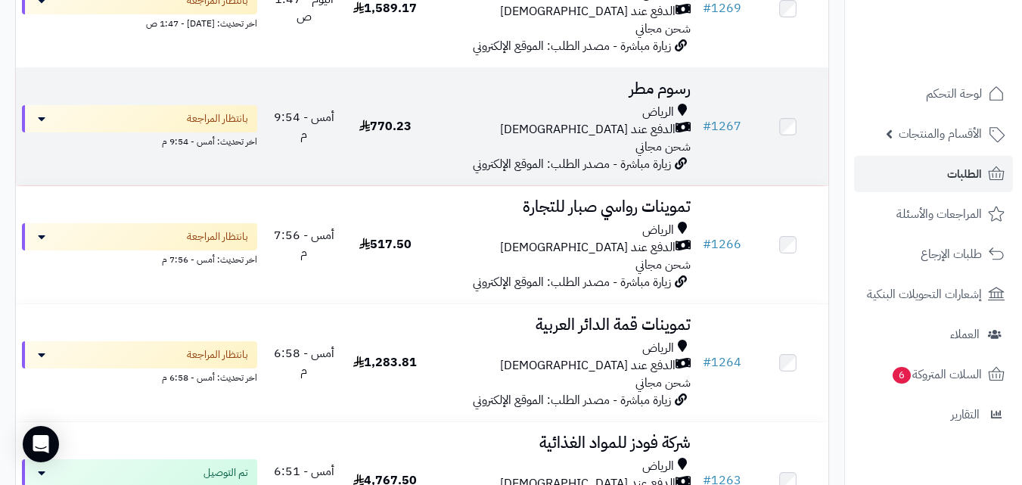
click at [507, 155] on div "الرياض الدفع عند الاستلام شحن مجاني" at bounding box center [561, 130] width 259 height 52
